Goal: Task Accomplishment & Management: Manage account settings

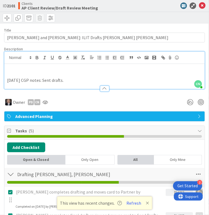
click at [125, 22] on div at bounding box center [104, 17] width 209 height 11
click at [118, 10] on div "Clients AP Client Review/Draft Review Meeting" at bounding box center [78, 5] width 120 height 9
click at [131, 205] on button "Refresh" at bounding box center [133, 203] width 19 height 7
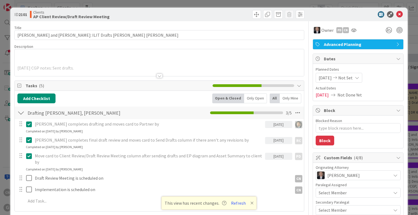
type textarea "x"
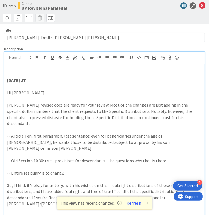
type textarea "x"
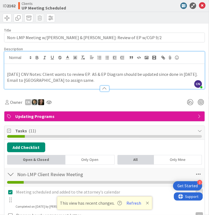
scroll to position [735, 0]
click at [23, 71] on p at bounding box center [104, 68] width 195 height 6
click at [199, 9] on icon at bounding box center [202, 5] width 7 height 7
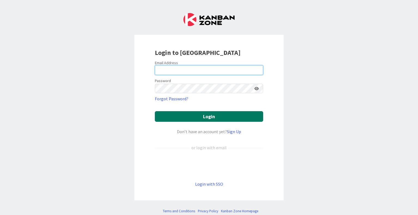
type input "[EMAIL_ADDRESS][DOMAIN_NAME]"
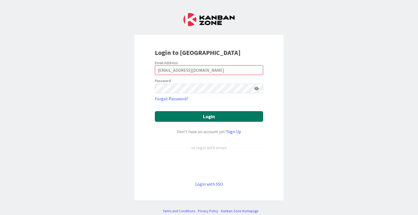
click at [219, 119] on button "Login" at bounding box center [209, 116] width 108 height 11
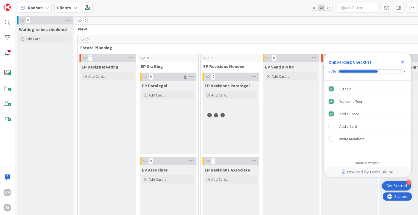
click at [404, 62] on icon "Close Checklist" at bounding box center [402, 62] width 7 height 7
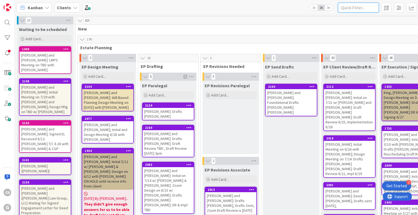
click at [358, 7] on input "text" at bounding box center [358, 8] width 41 height 10
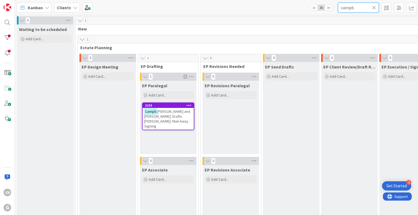
type input "campb"
click at [166, 119] on span "[PERSON_NAME] and [PERSON_NAME]: Drafts [PERSON_NAME]: Mail-Away Signing" at bounding box center [167, 119] width 46 height 20
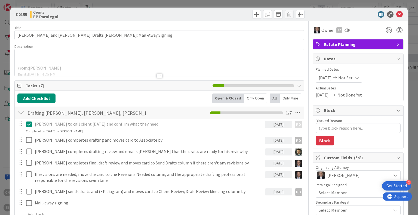
type textarea "x"
click at [157, 77] on div at bounding box center [160, 76] width 6 height 4
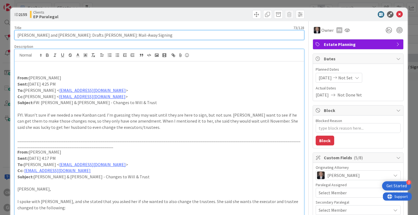
click at [37, 35] on input "[PERSON_NAME] and [PERSON_NAME]: Drafts [PERSON_NAME]: Mail-Away Signing" at bounding box center [159, 35] width 290 height 10
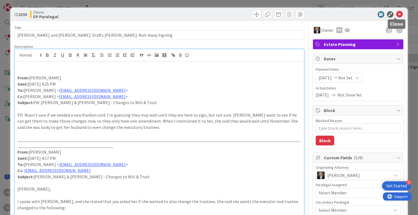
click at [396, 15] on icon at bounding box center [399, 14] width 7 height 7
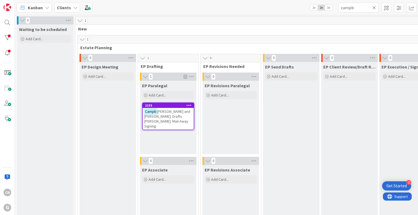
click at [375, 9] on icon at bounding box center [374, 7] width 4 height 5
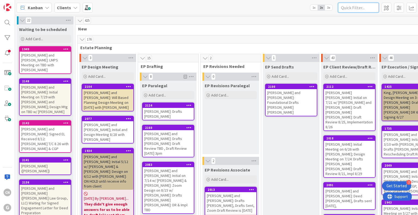
click at [362, 7] on input "text" at bounding box center [358, 8] width 41 height 10
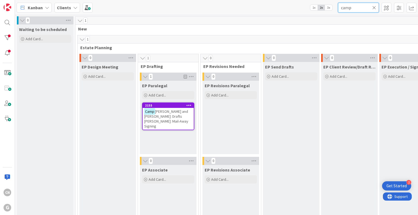
type input "camp"
click at [159, 119] on span "[PERSON_NAME] and [PERSON_NAME]: Drafts [PERSON_NAME]: Mail-Away Signing" at bounding box center [166, 119] width 44 height 20
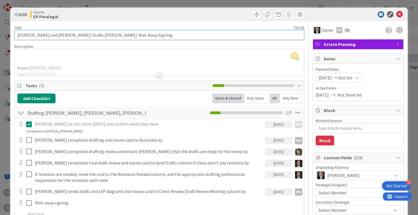
drag, startPoint x: 74, startPoint y: 35, endPoint x: 0, endPoint y: 31, distance: 74.4
click at [0, 31] on div "ID 2155 Clients EP Paralegal Title 73 / 128 [PERSON_NAME] and [PERSON_NAME]: Dr…" at bounding box center [209, 107] width 418 height 215
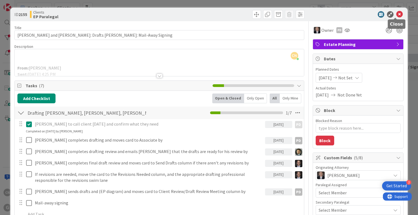
click at [398, 13] on icon at bounding box center [399, 14] width 7 height 7
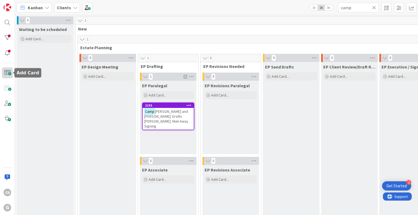
click at [7, 71] on span at bounding box center [7, 73] width 11 height 11
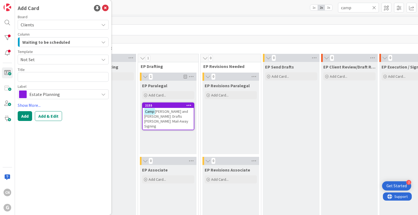
click at [80, 44] on div "Waiting to be scheduled" at bounding box center [60, 42] width 78 height 9
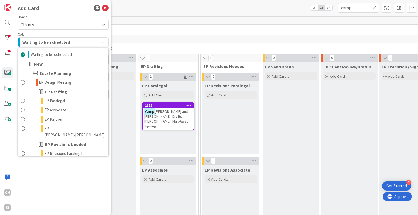
click at [80, 44] on div "Waiting to be scheduled" at bounding box center [60, 42] width 78 height 9
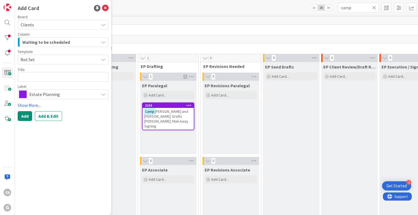
click at [65, 60] on span "Not Set" at bounding box center [57, 59] width 75 height 7
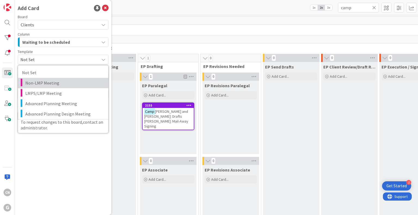
click at [59, 84] on span "Non-LMP Meeting" at bounding box center [64, 83] width 79 height 7
type textarea "x"
type textarea "Non-LMP Meeting"
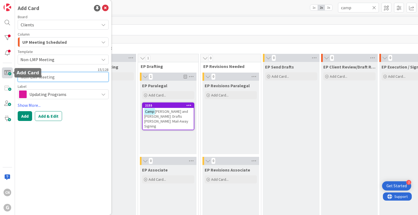
drag, startPoint x: 59, startPoint y: 77, endPoint x: 4, endPoint y: 77, distance: 55.0
click at [4, 77] on div "CN G Add Card Board Clients Column UP Meeting Scheduled Waiting to be scheduled…" at bounding box center [7, 107] width 15 height 215
click at [59, 77] on textarea "Non-LMP Meeting" at bounding box center [63, 77] width 91 height 10
click at [20, 77] on textarea "Non-LMP Meeting" at bounding box center [63, 77] width 91 height 10
paste textarea "[PERSON_NAME] and [PERSON_NAME]:"
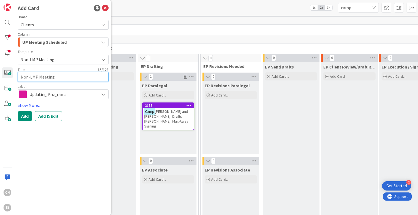
type textarea "x"
type textarea "[PERSON_NAME] and [PERSON_NAME]:Non-LMP Meeting"
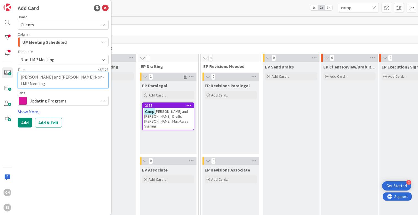
type textarea "x"
type textarea "[PERSON_NAME] and [PERSON_NAME]: Non-LMP Meeting"
click at [52, 87] on textarea "[PERSON_NAME] and [PERSON_NAME]: Non-LMP Meeting" at bounding box center [63, 80] width 91 height 16
type textarea "x"
type textarea "[PERSON_NAME] and [PERSON_NAME]: Non-LMP Meeting"
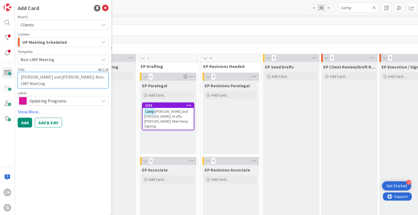
type textarea "x"
type textarea "[PERSON_NAME] and [PERSON_NAME]: Non-LMP Meeting 1"
type textarea "x"
type textarea "[PERSON_NAME] and [PERSON_NAME]: Non-LMP Meeting 11"
type textarea "x"
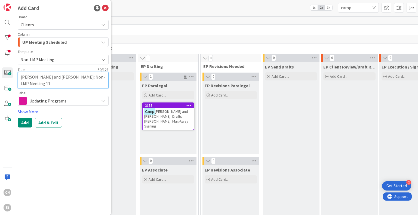
type textarea "[PERSON_NAME] and [PERSON_NAME]: Non-LMP Meeting 11/"
type textarea "x"
type textarea "[PERSON_NAME] and [PERSON_NAME]: Non-LMP Meeting 11/7"
type textarea "x"
type textarea "[PERSON_NAME] and [PERSON_NAME]: Non-LMP Meeting 11/7"
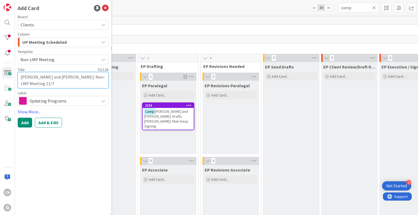
type textarea "x"
type textarea "[PERSON_NAME] and [PERSON_NAME]: Non-LMP Meeting 11/7 di"
type textarea "x"
type textarea "[PERSON_NAME] and [PERSON_NAME]: Non-LMP Meeting 11/7 dis"
type textarea "x"
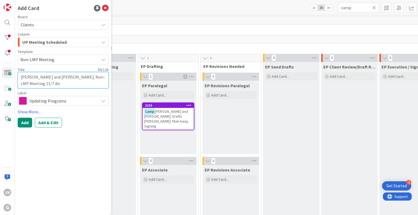
type textarea "[PERSON_NAME] and [PERSON_NAME]: Non-LMP Meeting 11/7 disc"
type textarea "x"
type textarea "[PERSON_NAME] and [PERSON_NAME]: Non-LMP Meeting 11/7 discus"
type textarea "x"
type textarea "[PERSON_NAME] and [PERSON_NAME]: Non-LMP Meeting 11/7 discuss"
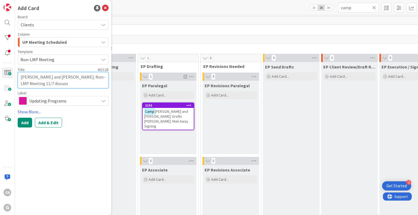
type textarea "x"
type textarea "[PERSON_NAME] and [PERSON_NAME]: Non-LMP Meeting 11/7 discuss"
type textarea "x"
type textarea "[PERSON_NAME] and [PERSON_NAME]: Non-LMP Meeting 11/7 discuss r"
type textarea "x"
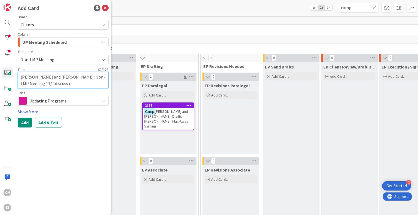
type textarea "[PERSON_NAME] and [PERSON_NAME]: Non-LMP Meeting 11/7 discuss re"
type textarea "x"
type textarea "[PERSON_NAME] and [PERSON_NAME]: Non-LMP Meeting 11/7 discuss rev"
type textarea "x"
type textarea "[PERSON_NAME] and [PERSON_NAME]: Non-LMP Meeting 11/7 discuss revi"
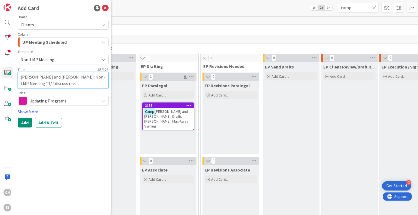
type textarea "x"
type textarea "[PERSON_NAME] and [PERSON_NAME]: Non-LMP Meeting 11/7 discuss [PERSON_NAME]"
type textarea "x"
type textarea "[PERSON_NAME] and [PERSON_NAME]: Non-LMP Meeting 11/7 discuss revisi"
type textarea "x"
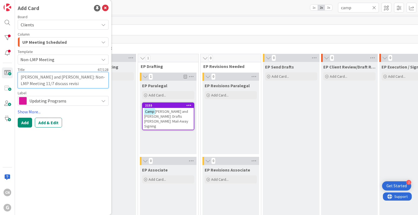
type textarea "[PERSON_NAME] and [PERSON_NAME]: Non-LMP Meeting 11/7 discuss revisio"
type textarea "x"
type textarea "[PERSON_NAME] and [PERSON_NAME]: Non-LMP Meeting 11/7 discuss revision"
type textarea "x"
type textarea "[PERSON_NAME] and [PERSON_NAME]: Non-LMP Meeting 11/7 discuss revisions"
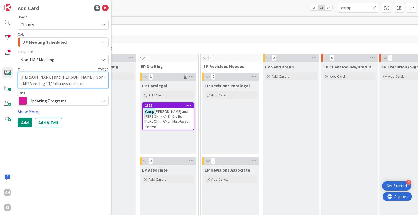
type textarea "x"
type textarea "[PERSON_NAME] and [PERSON_NAME]: Non-LMP Meeting 11/7 discuss revision"
type textarea "x"
type textarea "[PERSON_NAME] and [PERSON_NAME]: Non-LMP Meeting 11/7 discuss revisio"
type textarea "x"
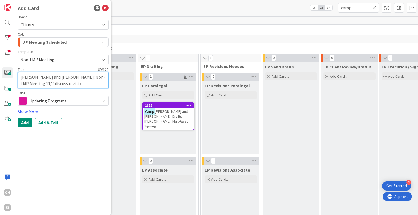
type textarea "[PERSON_NAME] and [PERSON_NAME]: Non-LMP Meeting 11/7 discuss revisi"
type textarea "x"
type textarea "[PERSON_NAME] and [PERSON_NAME]: Non-LMP Meeting 11/7 discuss [PERSON_NAME]"
type textarea "x"
type textarea "[PERSON_NAME] and [PERSON_NAME]: Non-LMP Meeting 11/7 discuss revi"
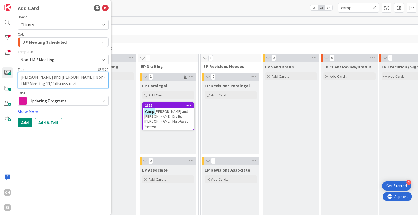
type textarea "x"
type textarea "[PERSON_NAME] and [PERSON_NAME]: Non-LMP Meeting 11/7 discuss rev"
type textarea "x"
type textarea "[PERSON_NAME] and [PERSON_NAME]: Non-LMP Meeting 11/7 discuss re"
type textarea "x"
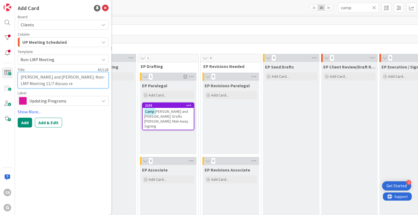
type textarea "[PERSON_NAME] and [PERSON_NAME]: Non-LMP Meeting 11/7 discuss r"
type textarea "x"
type textarea "[PERSON_NAME] and [PERSON_NAME]: Non-LMP Meeting 11/7 discuss"
type textarea "x"
type textarea "[PERSON_NAME] and [PERSON_NAME]: Non-LMP Meeting 11/7 discuss E"
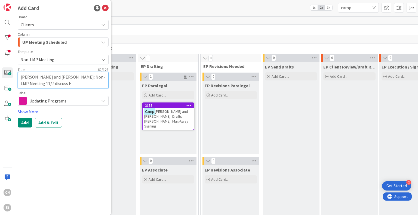
type textarea "x"
type textarea "[PERSON_NAME] and [PERSON_NAME]: Non-LMP Meeting 11/7 discuss EP"
type textarea "x"
type textarea "[PERSON_NAME] and [PERSON_NAME]: Non-LMP Meeting 11/7 discuss EP"
type textarea "x"
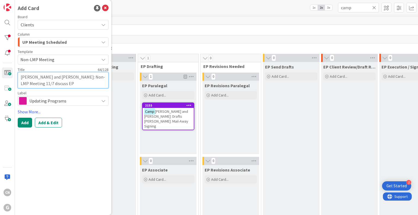
type textarea "[PERSON_NAME] and [PERSON_NAME]: Non-LMP Meeting 11/7 discuss EP c"
type textarea "x"
type textarea "[PERSON_NAME] and [PERSON_NAME]: Non-LMP Meeting 11/7 discuss EP ch"
type textarea "x"
type textarea "[PERSON_NAME] and [PERSON_NAME]: Non-LMP Meeting 11/7 discuss EP cha"
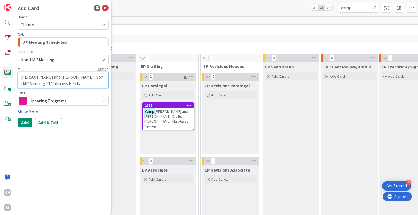
type textarea "x"
type textarea "[PERSON_NAME] and [PERSON_NAME]: Non-LMP Meeting 11/7 discuss [PERSON_NAME]"
type textarea "x"
type textarea "[PERSON_NAME] and [PERSON_NAME]: Non-LMP Meeting 11/7 discuss EP change"
type textarea "x"
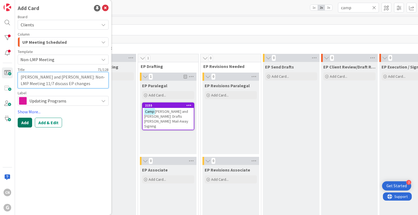
type textarea "[PERSON_NAME] and [PERSON_NAME]: Non-LMP Meeting 11/7 discuss EP changes"
click at [24, 123] on button "Add" at bounding box center [25, 123] width 14 height 10
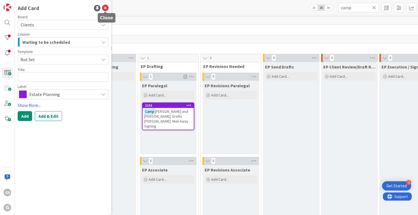
drag, startPoint x: 107, startPoint y: 9, endPoint x: 120, endPoint y: 7, distance: 12.9
click at [107, 9] on icon at bounding box center [105, 8] width 7 height 7
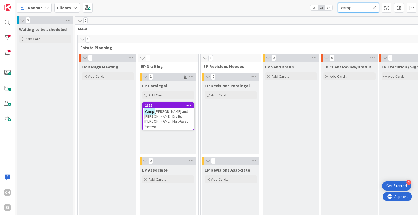
click at [360, 8] on input "camp" at bounding box center [358, 8] width 41 height 10
type input "campb"
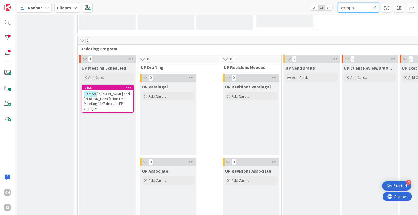
scroll to position [762, 0]
click at [99, 102] on span "[PERSON_NAME] and [PERSON_NAME]: Non-LMP Meeting 11/7 discuss EP changes" at bounding box center [107, 101] width 46 height 20
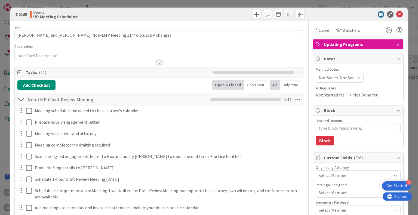
type textarea "x"
click at [159, 63] on div at bounding box center [160, 62] width 6 height 4
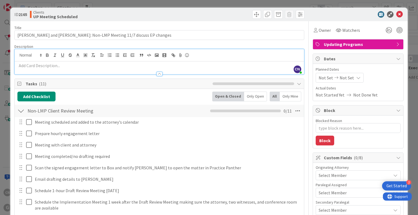
click at [42, 66] on p at bounding box center [159, 66] width 284 height 6
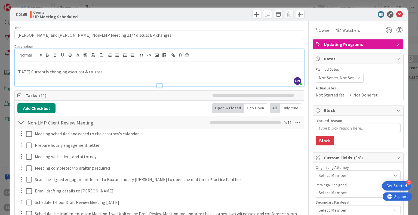
click at [49, 71] on p "[DATE] Currently changing executor & trustee." at bounding box center [159, 72] width 284 height 6
click at [100, 71] on p "[DATE] Currently drafting is assigned to changing executor & trustee." at bounding box center [159, 72] width 284 height 6
click at [144, 72] on p "[DATE] Currently drafting is assigned to change executor & trustee." at bounding box center [159, 72] width 284 height 6
click at [396, 15] on icon at bounding box center [399, 14] width 7 height 7
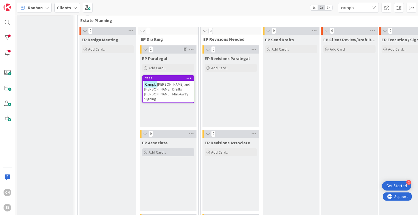
scroll to position [27, 0]
click at [171, 91] on span "[PERSON_NAME] and [PERSON_NAME]: Drafts [PERSON_NAME]: Mail-Away Signing" at bounding box center [167, 92] width 46 height 20
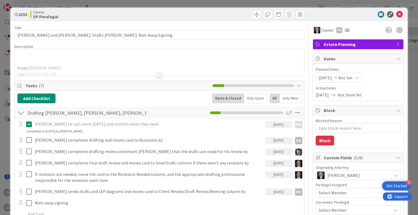
drag, startPoint x: 156, startPoint y: 75, endPoint x: 155, endPoint y: 78, distance: 2.9
click at [157, 76] on div at bounding box center [160, 76] width 6 height 4
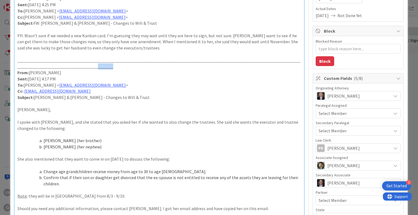
scroll to position [80, 0]
drag, startPoint x: 122, startPoint y: 68, endPoint x: 18, endPoint y: 66, distance: 103.8
click at [18, 66] on p "_______________________________________________________________________________…" at bounding box center [159, 63] width 284 height 12
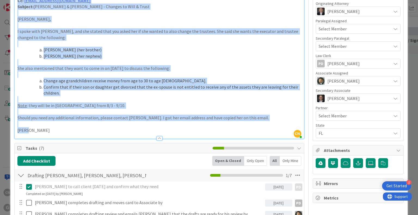
scroll to position [187, 0]
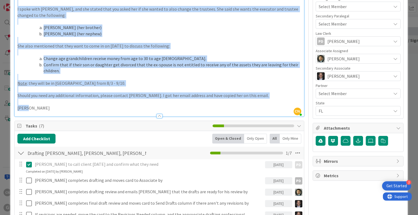
drag, startPoint x: 17, startPoint y: 66, endPoint x: 259, endPoint y: 112, distance: 246.9
copy div "From: [PERSON_NAME] Sent: [DATE] 4:17 PM To: [PERSON_NAME] < [EMAIL_ADDRESS][DO…"
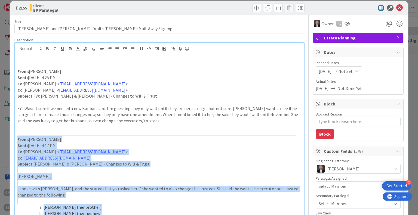
scroll to position [0, 0]
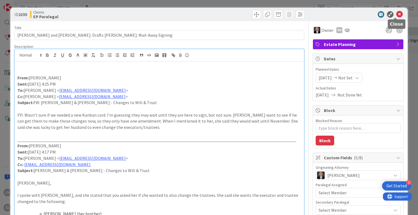
click at [397, 14] on icon at bounding box center [399, 14] width 7 height 7
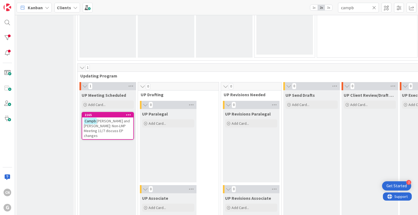
scroll to position [734, 0]
click at [111, 129] on span "[PERSON_NAME] and [PERSON_NAME]: Non-LMP Meeting 11/7 discuss EP changes" at bounding box center [107, 128] width 46 height 20
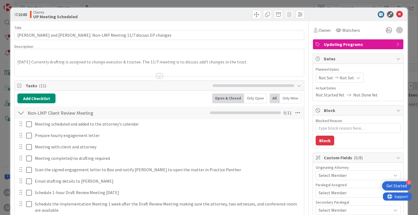
click at [46, 69] on div at bounding box center [159, 69] width 289 height 14
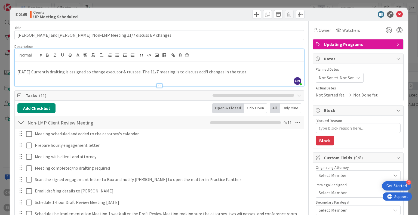
click at [41, 81] on div at bounding box center [159, 83] width 289 height 6
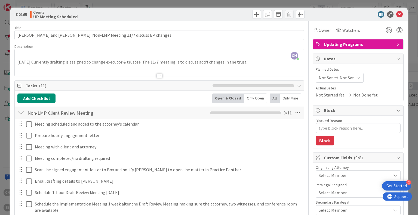
click at [32, 67] on div at bounding box center [159, 69] width 289 height 14
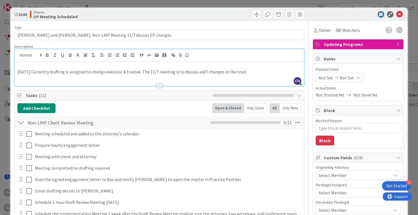
click at [246, 72] on p "[DATE] Currently drafting is assigned to change executor & trustee. The 11/7 me…" at bounding box center [159, 72] width 284 height 6
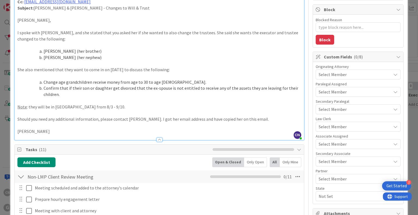
scroll to position [101, 0]
drag, startPoint x: 19, startPoint y: 69, endPoint x: 179, endPoint y: 72, distance: 160.1
click at [179, 72] on p "She also mentioned that they want to come in on [DATE] to discuss the following:" at bounding box center [159, 69] width 284 height 6
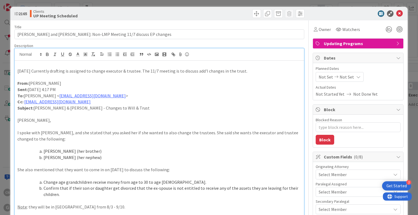
scroll to position [0, 0]
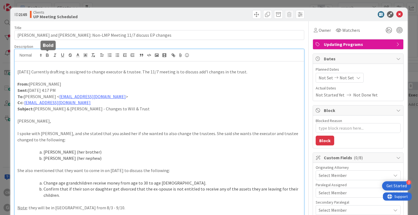
drag, startPoint x: 46, startPoint y: 55, endPoint x: 48, endPoint y: 57, distance: 2.9
click at [46, 55] on icon "button" at bounding box center [47, 55] width 5 height 5
click at [213, 191] on li "Confirm that if their son or daughter get divorced that the ex-spouse is not en…" at bounding box center [162, 192] width 277 height 12
type textarea "x"
click at [29, 71] on p "[DATE] Currently drafting is assigned to change executor & trustee. The 11/7 me…" at bounding box center [159, 72] width 284 height 6
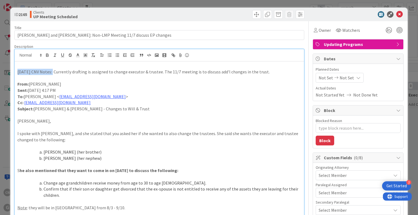
drag, startPoint x: 51, startPoint y: 72, endPoint x: 18, endPoint y: 72, distance: 32.9
click at [17, 73] on div "[DATE] CNV Notes: Currently drafting is assigned to change executor & trustee. …" at bounding box center [159, 152] width 289 height 180
click at [47, 55] on icon "button" at bounding box center [47, 55] width 5 height 5
click at [161, 106] on p "Subject: [PERSON_NAME] & [PERSON_NAME] - Changes to Will & Trust" at bounding box center [159, 109] width 284 height 6
type textarea "x"
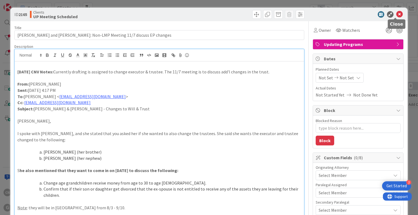
click at [396, 15] on icon at bounding box center [399, 14] width 7 height 7
